Goal: Check status: Check status

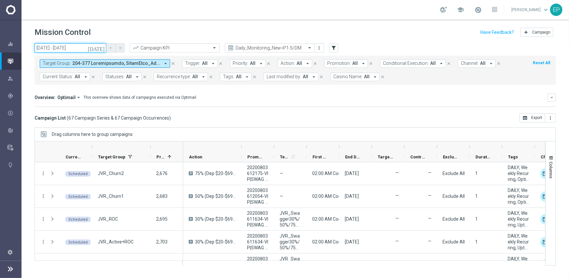
drag, startPoint x: 67, startPoint y: 47, endPoint x: 71, endPoint y: 46, distance: 4.7
click at [68, 47] on input "[DATE] - [DATE]" at bounding box center [71, 47] width 72 height 9
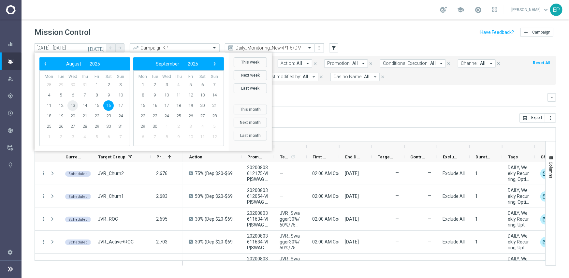
click at [74, 105] on span "13" at bounding box center [73, 105] width 10 height 10
type input "[DATE] - [DATE]"
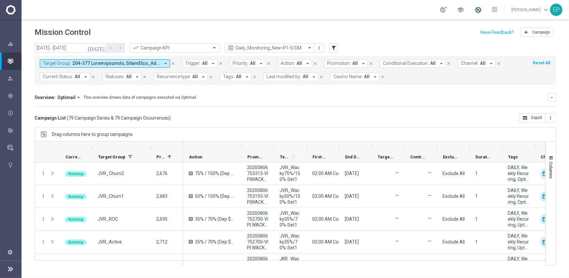
click at [482, 9] on span at bounding box center [478, 9] width 7 height 7
click at [395, 108] on mini-dashboard "Overview: Optimail arrow_drop_down This overview shows data of campaigns execut…" at bounding box center [296, 99] width 522 height 29
click at [482, 10] on span at bounding box center [478, 9] width 7 height 7
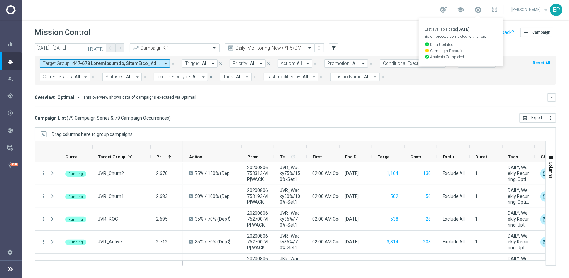
drag, startPoint x: 421, startPoint y: 114, endPoint x: 429, endPoint y: 135, distance: 22.8
click at [421, 114] on div "Campaign List ( 79 Campaign Series & 79 Campaign Occurrences ) open_in_browser …" at bounding box center [296, 118] width 522 height 9
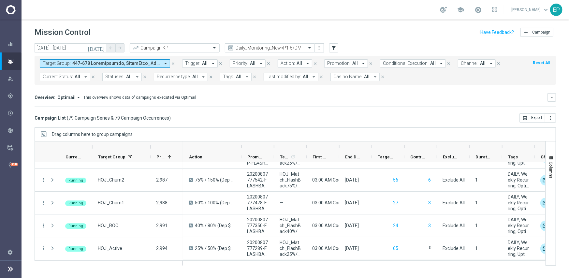
scroll to position [1435, 0]
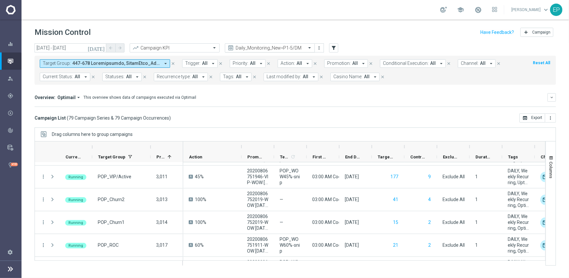
click at [264, 49] on input "text" at bounding box center [264, 48] width 70 height 6
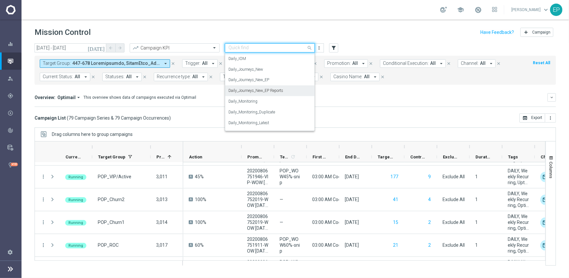
scroll to position [171, 0]
click at [258, 80] on label "Daily_Journeys_New" at bounding box center [246, 80] width 35 height 6
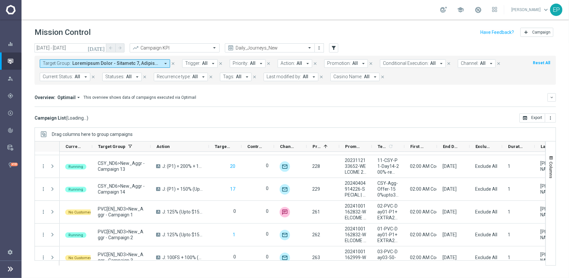
click at [60, 77] on span "Current Status:" at bounding box center [58, 77] width 30 height 6
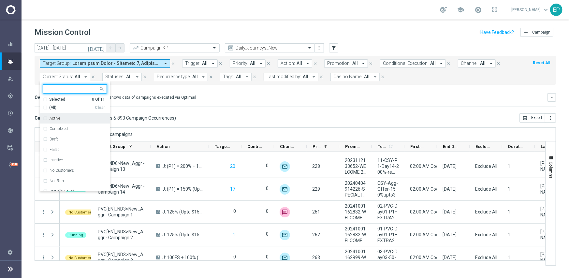
click at [50, 108] on span "(All)" at bounding box center [52, 108] width 7 height 6
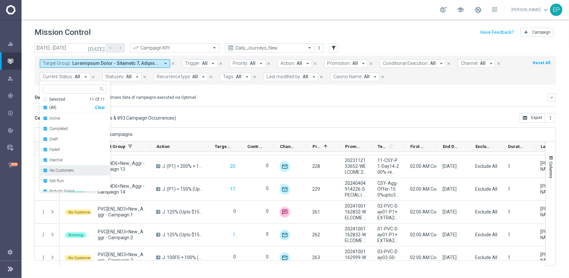
click at [54, 170] on label "No Customers" at bounding box center [62, 171] width 24 height 4
click at [58, 181] on label "Running" at bounding box center [57, 180] width 15 height 4
click at [212, 126] on div "[DATE] [DATE] - [DATE] arrow_back arrow_forward Campaign KPI trending_up Daily_…" at bounding box center [296, 157] width 548 height 229
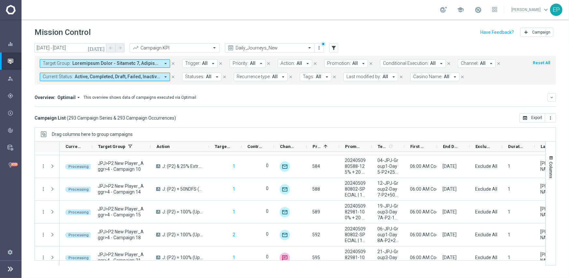
click at [94, 76] on span "Active, Completed, Draft, Failed, Inactive, Not Run, Partially Failed, Processi…" at bounding box center [117, 77] width 85 height 6
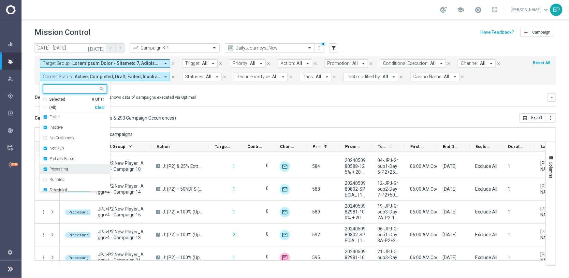
click at [62, 171] on label "Processing" at bounding box center [59, 169] width 19 height 4
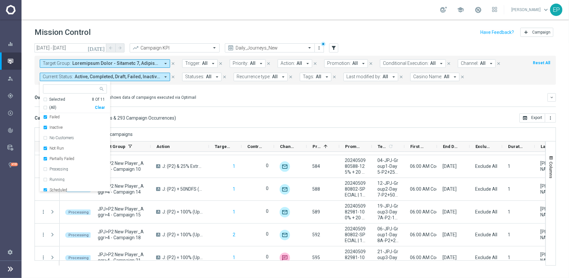
click at [216, 107] on mini-dashboard "Overview: Optimail arrow_drop_down This overview shows data of campaigns execut…" at bounding box center [296, 99] width 522 height 29
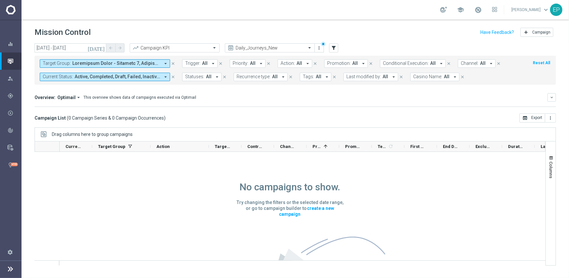
scroll to position [0, 0]
click at [289, 48] on input "text" at bounding box center [264, 48] width 70 height 6
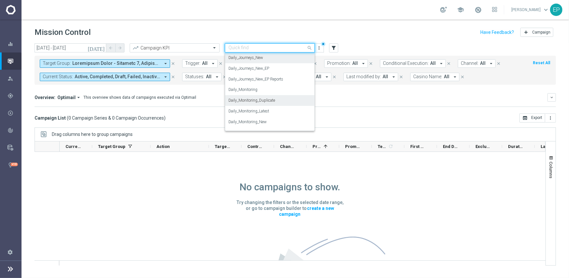
scroll to position [226, 0]
click at [282, 100] on label "Daily_Monitoring_New<P1-5/DM" at bounding box center [257, 101] width 56 height 6
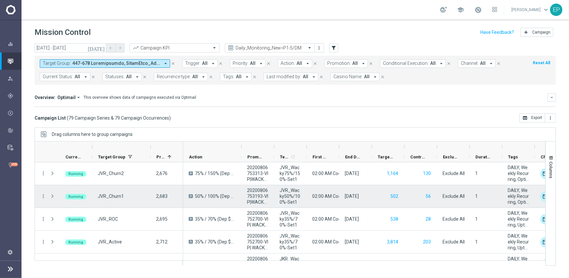
scroll to position [0, 0]
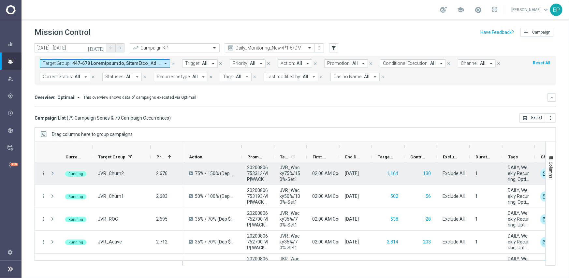
click at [44, 173] on icon "more_vert" at bounding box center [43, 174] width 6 height 6
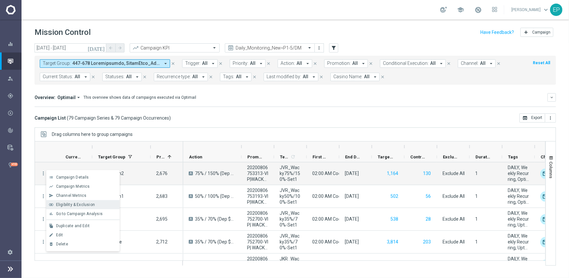
click at [68, 204] on span "Eligibility & Exclusion" at bounding box center [75, 205] width 39 height 5
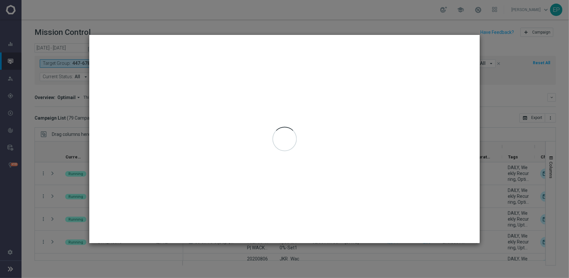
type input "[DATE] - [DATE]"
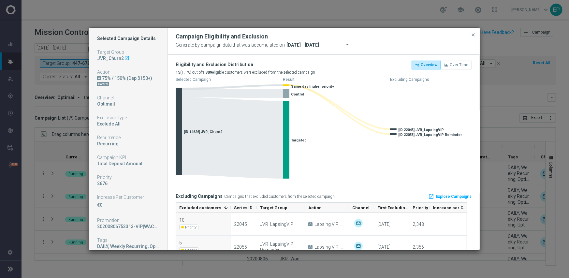
scroll to position [16, 0]
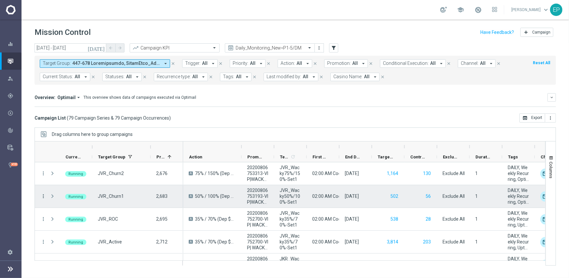
click at [43, 196] on icon "more_vert" at bounding box center [43, 196] width 6 height 6
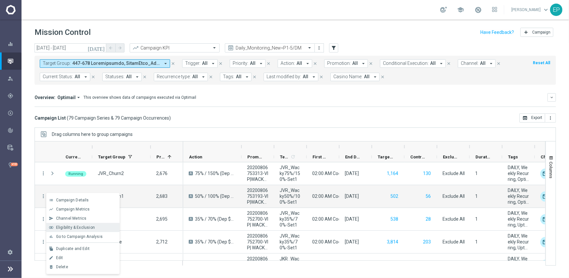
click at [77, 226] on span "Eligibility & Exclusion" at bounding box center [75, 227] width 39 height 5
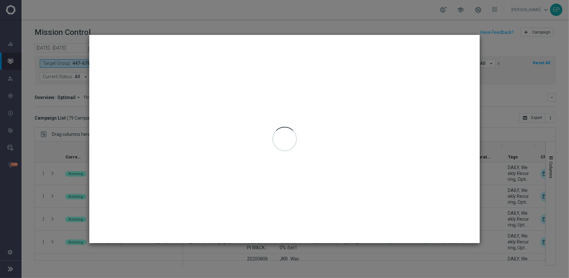
type input "[DATE] - [DATE]"
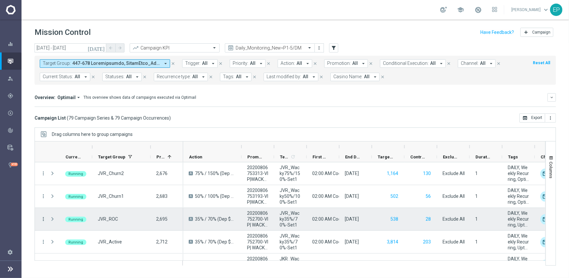
click at [43, 219] on icon "more_vert" at bounding box center [43, 219] width 6 height 6
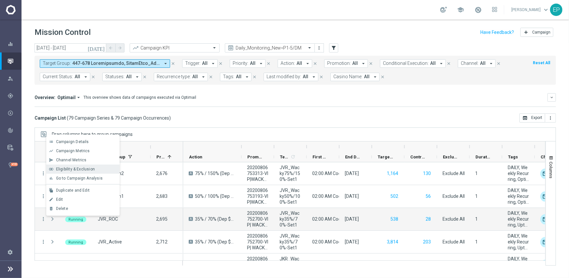
click at [91, 171] on span "Eligibility & Exclusion" at bounding box center [75, 169] width 39 height 5
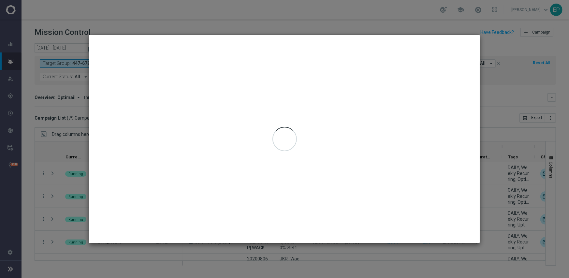
type input "[DATE] - [DATE]"
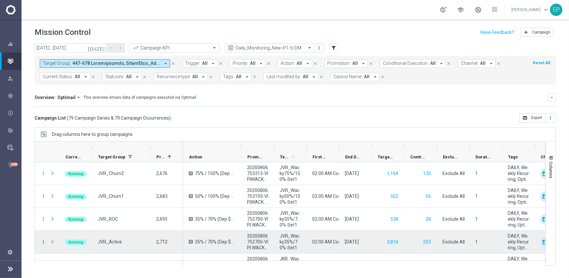
click at [44, 243] on icon "more_vert" at bounding box center [43, 242] width 6 height 6
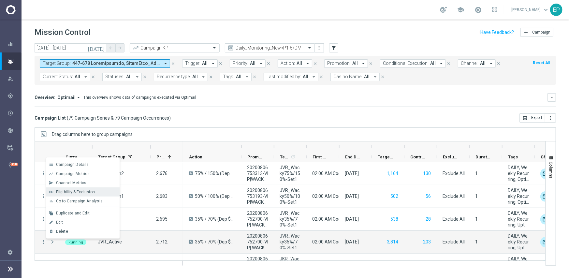
click at [79, 191] on span "Eligibility & Exclusion" at bounding box center [75, 192] width 39 height 5
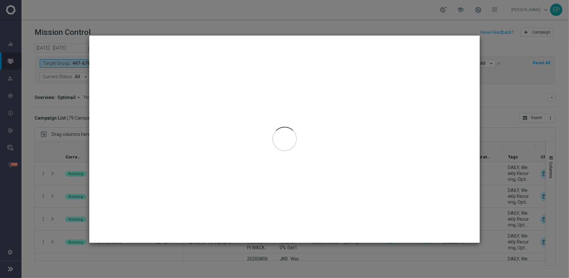
type input "[DATE] - [DATE]"
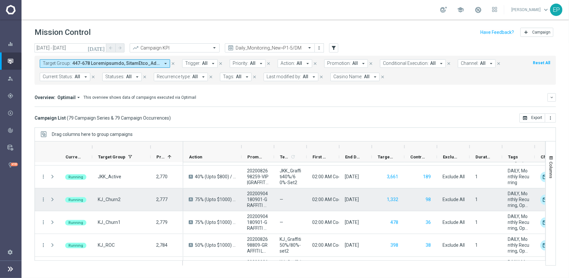
scroll to position [280, 0]
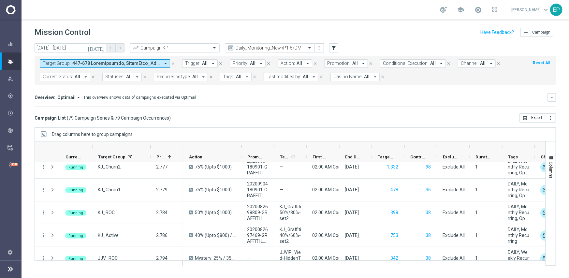
click at [428, 124] on div "[DATE] [DATE] - [DATE] arrow_back arrow_forward Campaign KPI trending_up Daily_…" at bounding box center [296, 157] width 548 height 229
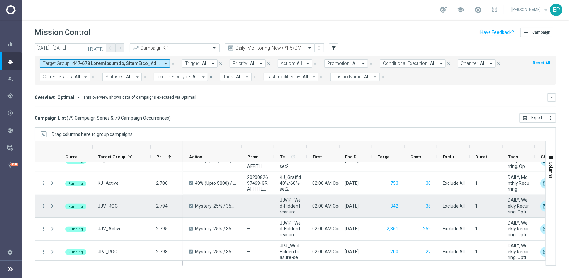
scroll to position [365, 0]
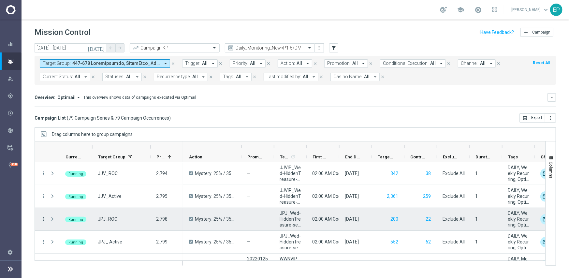
click at [43, 219] on icon "more_vert" at bounding box center [43, 219] width 6 height 6
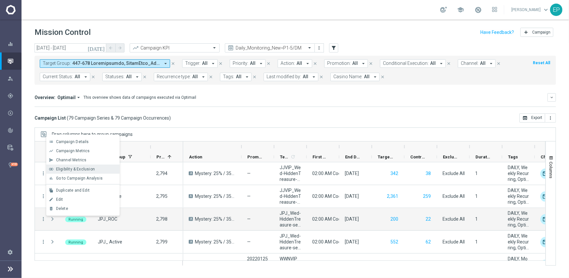
click at [71, 167] on span "Eligibility & Exclusion" at bounding box center [75, 169] width 39 height 5
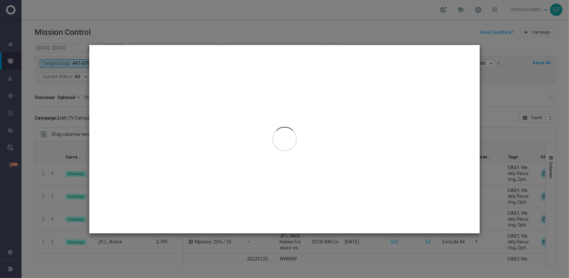
type input "[DATE] - [DATE]"
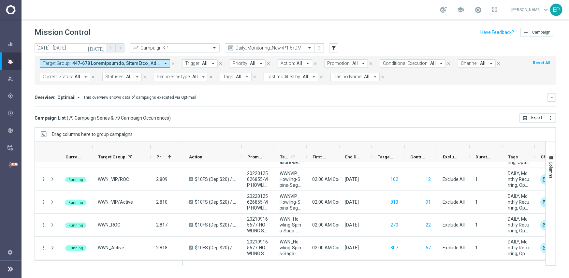
scroll to position [457, 0]
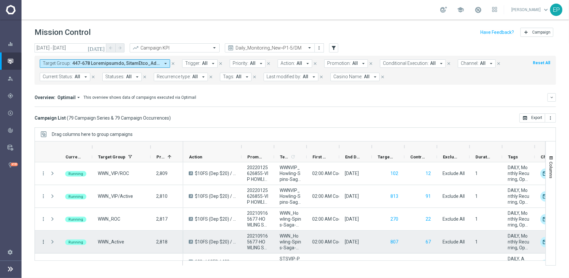
click at [43, 241] on icon "more_vert" at bounding box center [43, 242] width 6 height 6
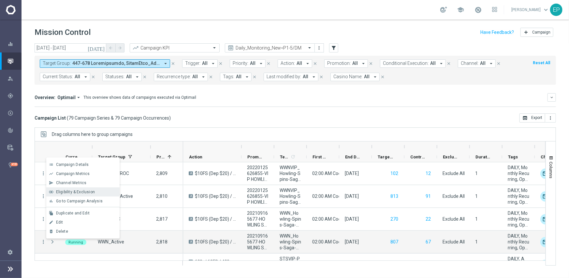
click at [79, 193] on span "Eligibility & Exclusion" at bounding box center [75, 192] width 39 height 5
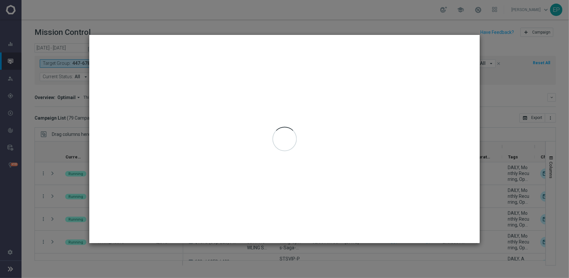
type input "[DATE] - [DATE]"
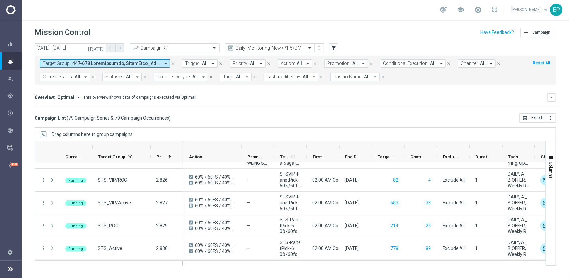
scroll to position [554, 0]
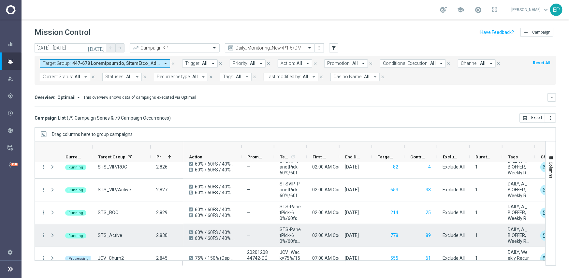
drag, startPoint x: 44, startPoint y: 235, endPoint x: 49, endPoint y: 234, distance: 5.5
click at [44, 235] on icon "more_vert" at bounding box center [43, 236] width 6 height 6
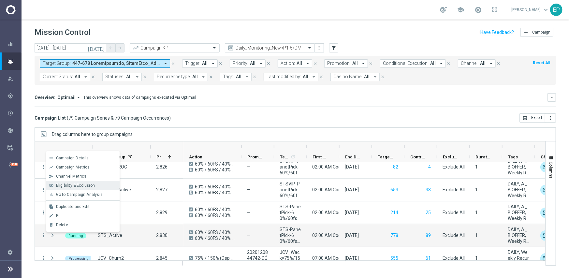
click at [73, 188] on div "join_inner Eligibility & Exclusion" at bounding box center [82, 185] width 73 height 9
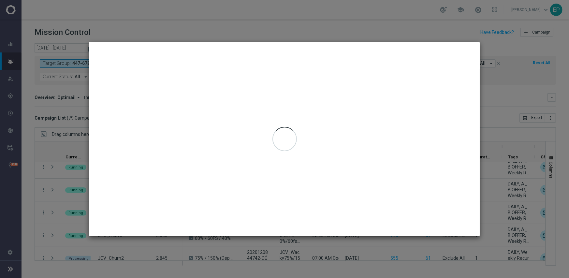
type input "[DATE] - [DATE]"
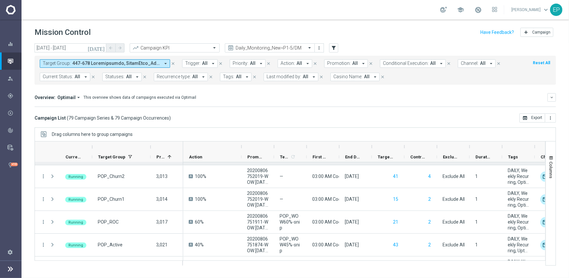
scroll to position [1474, 0]
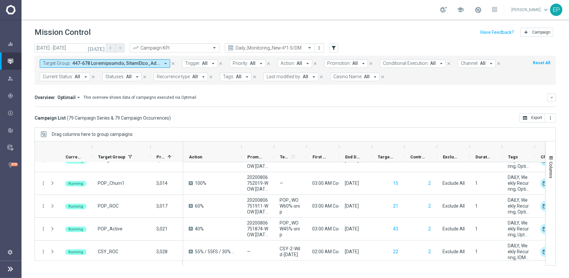
click at [546, 164] on div "more_vert Running STS_Active 2,830 more_vert Running HOJ_VIP/ROC 2,981 more_ver…" at bounding box center [290, 211] width 511 height 98
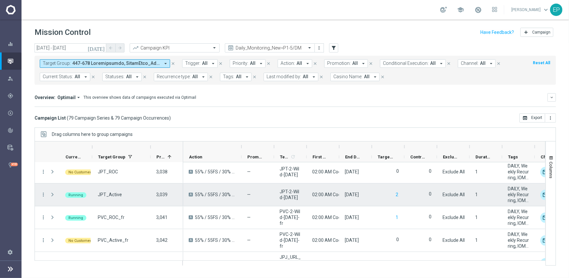
scroll to position [1705, 0]
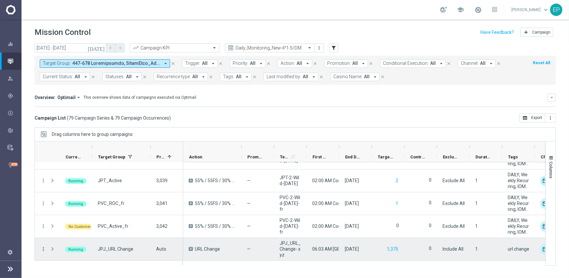
click at [43, 249] on icon "more_vert" at bounding box center [43, 249] width 6 height 6
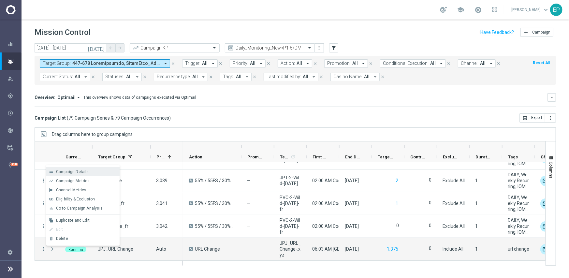
click at [85, 172] on span "Campaign Details" at bounding box center [72, 172] width 33 height 5
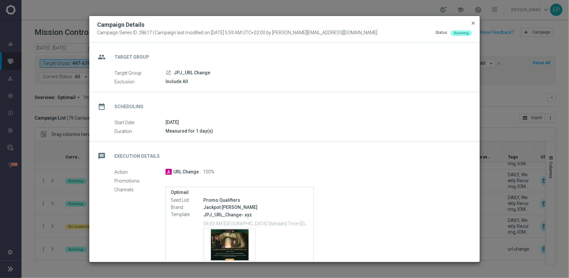
click at [473, 21] on span "close" at bounding box center [473, 23] width 5 height 5
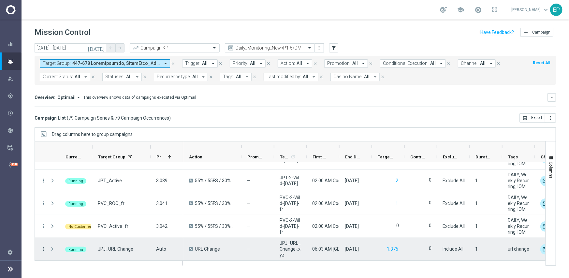
click at [43, 249] on icon "more_vert" at bounding box center [43, 249] width 6 height 6
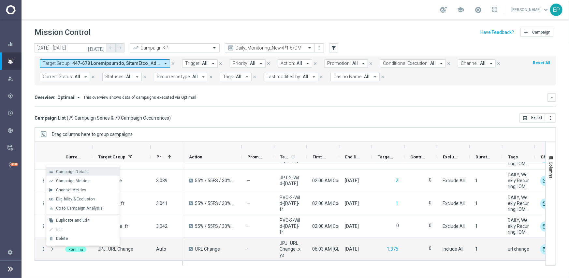
click at [84, 172] on span "Campaign Details" at bounding box center [72, 172] width 33 height 5
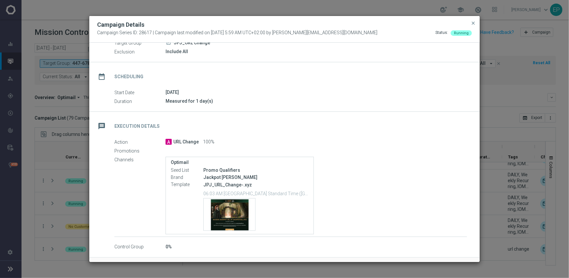
scroll to position [0, 0]
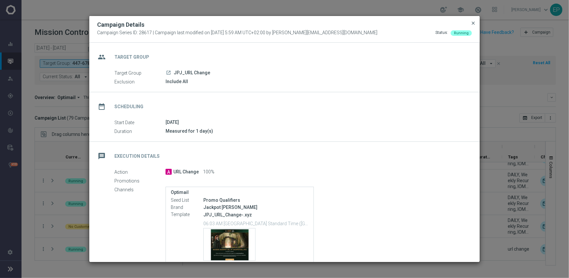
click at [475, 21] on span "close" at bounding box center [473, 23] width 5 height 5
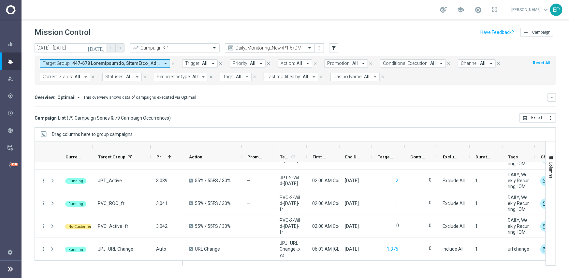
click at [269, 47] on input "text" at bounding box center [264, 48] width 70 height 6
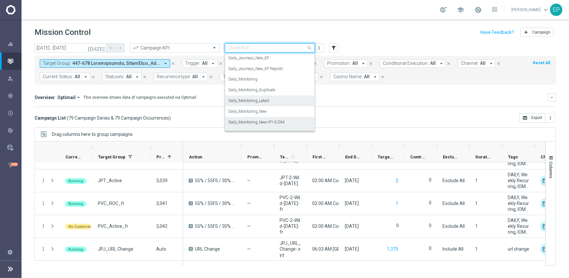
scroll to position [171, 0]
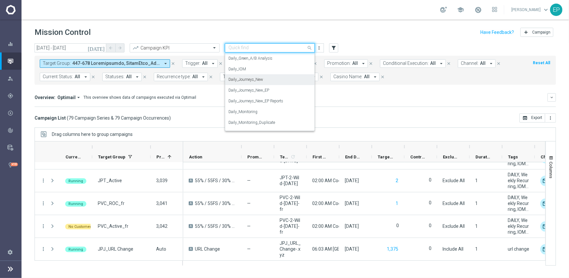
click at [256, 79] on label "Daily_Journeys_New" at bounding box center [246, 80] width 35 height 6
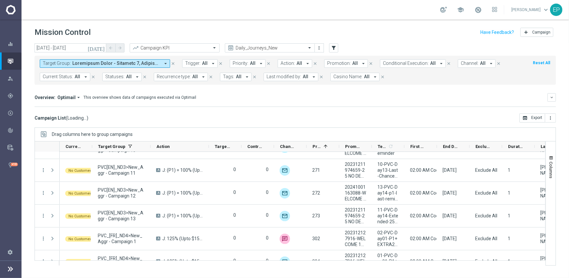
scroll to position [1693, 0]
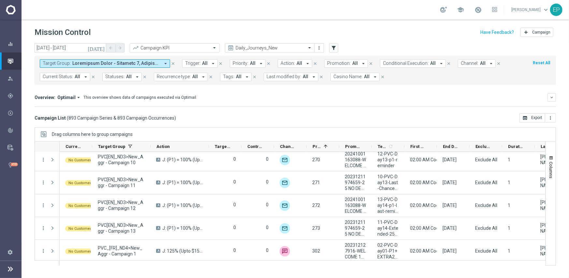
click at [66, 79] on span "Current Status:" at bounding box center [58, 77] width 30 height 6
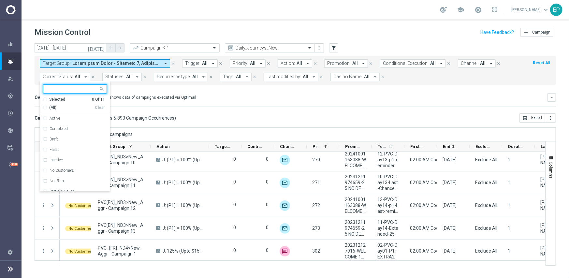
click at [50, 108] on span "(All)" at bounding box center [52, 108] width 7 height 6
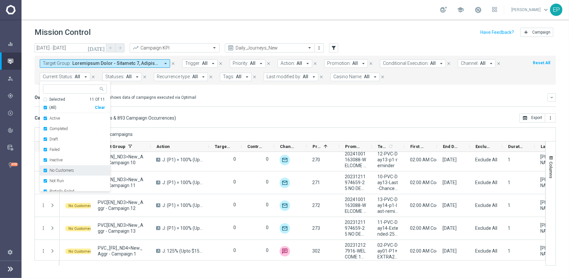
click at [65, 171] on label "No Customers" at bounding box center [62, 171] width 24 height 4
click at [54, 175] on label "Running" at bounding box center [57, 176] width 15 height 4
click at [206, 125] on div "[DATE] [DATE] - [DATE] arrow_back arrow_forward Campaign KPI trending_up Daily_…" at bounding box center [296, 157] width 548 height 229
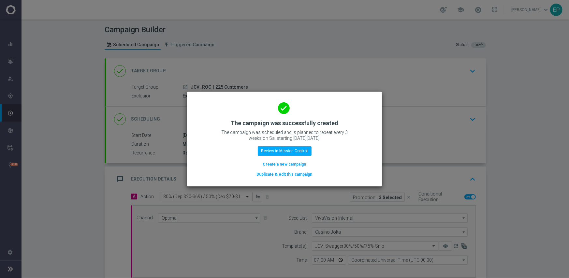
scroll to position [114, 0]
